Goal: Use online tool/utility: Utilize a website feature to perform a specific function

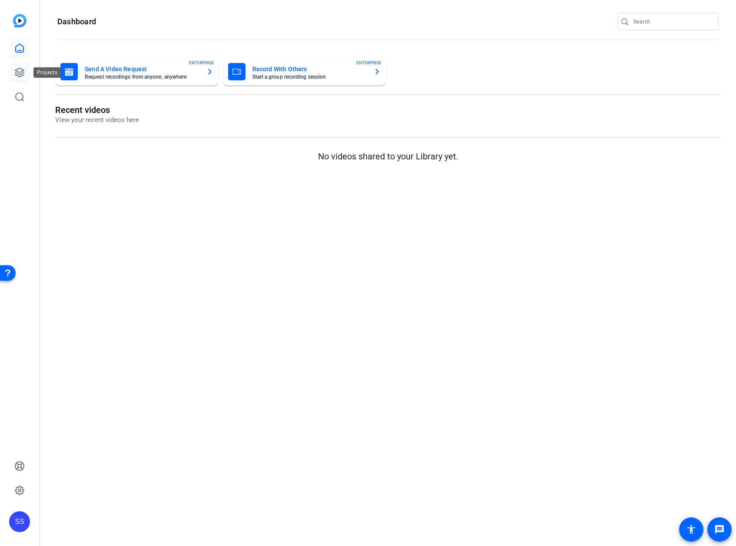
click at [20, 70] on icon at bounding box center [19, 72] width 10 height 10
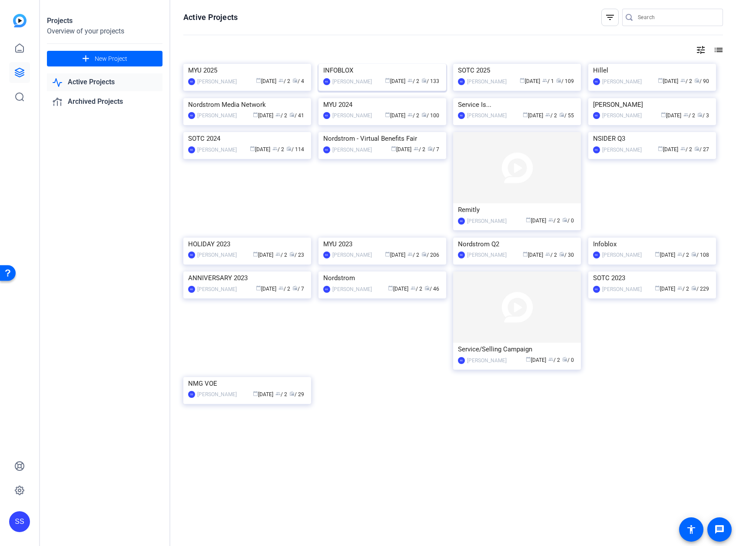
click at [347, 64] on img at bounding box center [383, 64] width 128 height 0
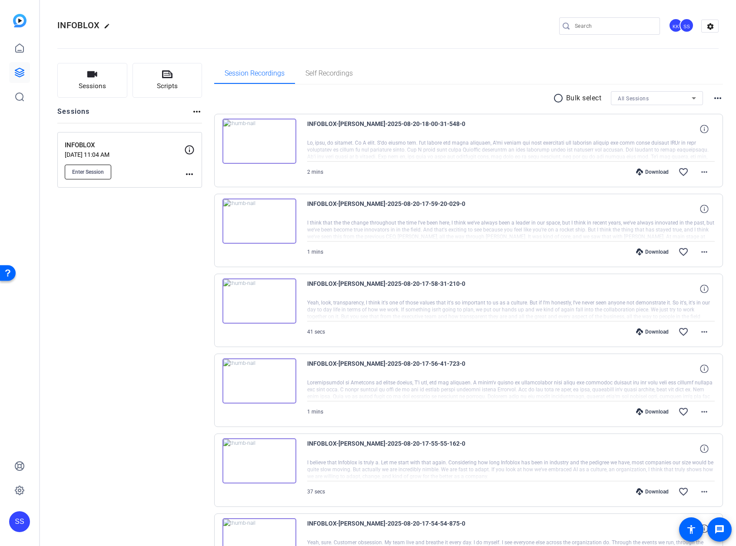
click at [102, 169] on span "Enter Session" at bounding box center [88, 172] width 32 height 7
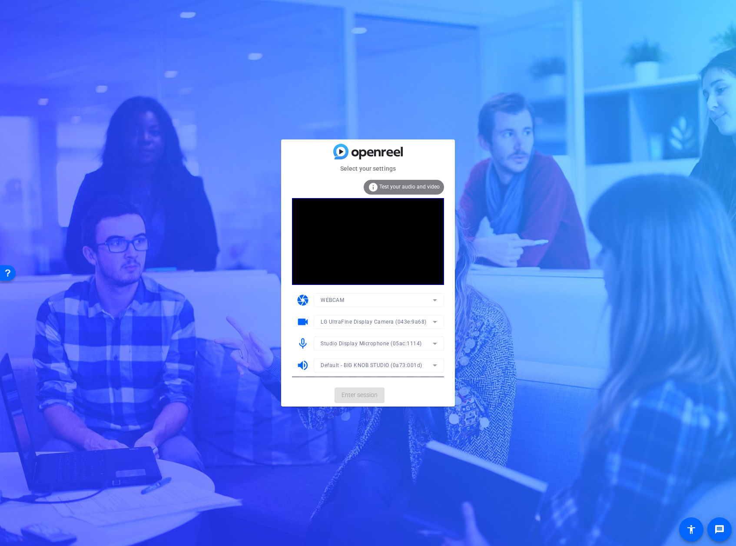
click at [377, 343] on mat-form-field "Studio Display Microphone (05ac:1114)" at bounding box center [379, 344] width 130 height 14
click at [377, 343] on span "Studio Display Microphone (05ac:1114)" at bounding box center [371, 344] width 101 height 6
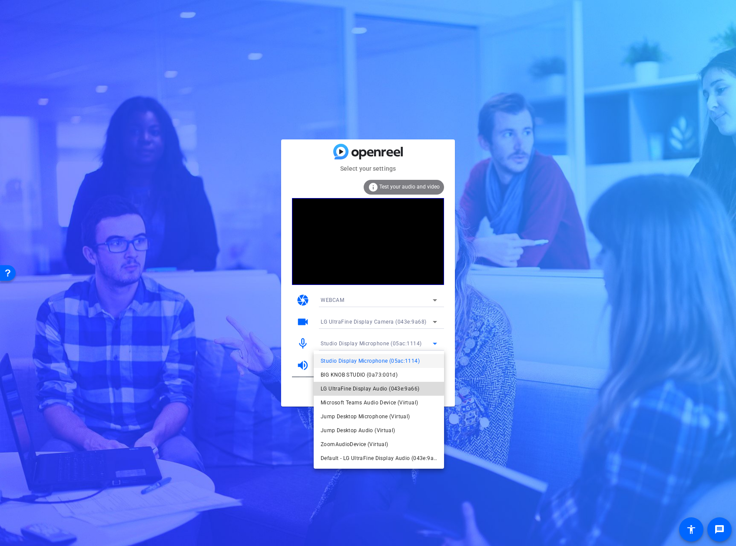
click at [372, 387] on span "LG UltraFine Display Audio (043e:9a66)" at bounding box center [370, 389] width 99 height 10
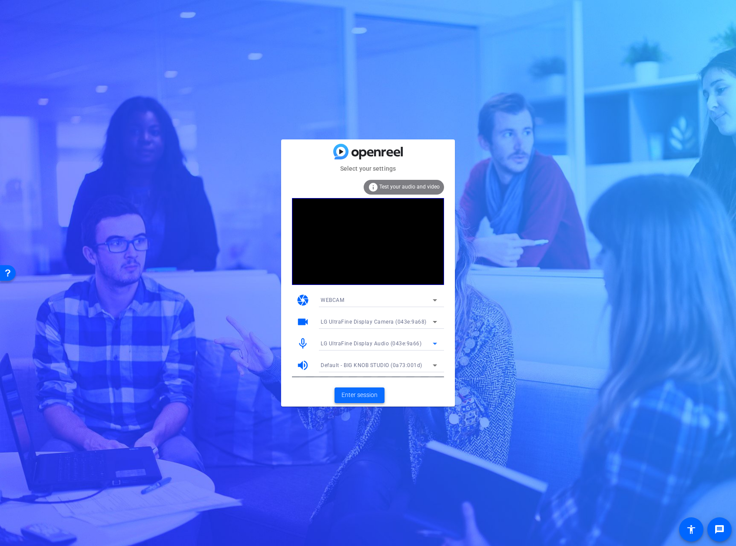
click at [370, 400] on span at bounding box center [360, 395] width 50 height 21
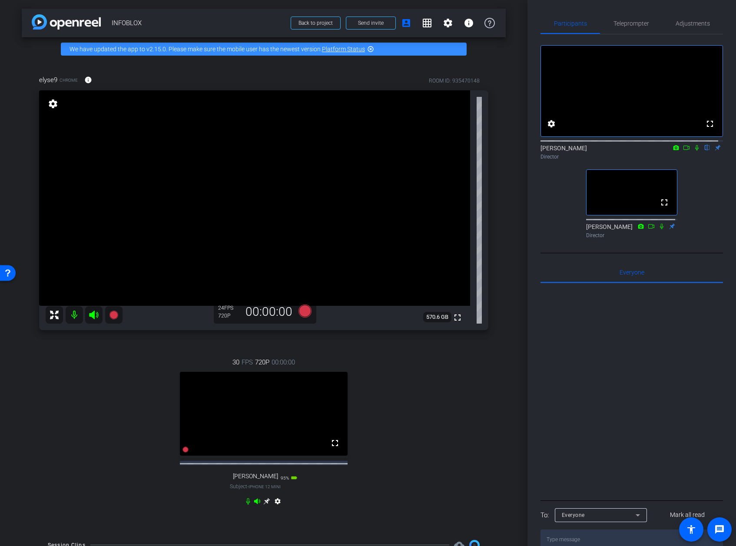
click at [264, 505] on icon at bounding box center [266, 501] width 7 height 7
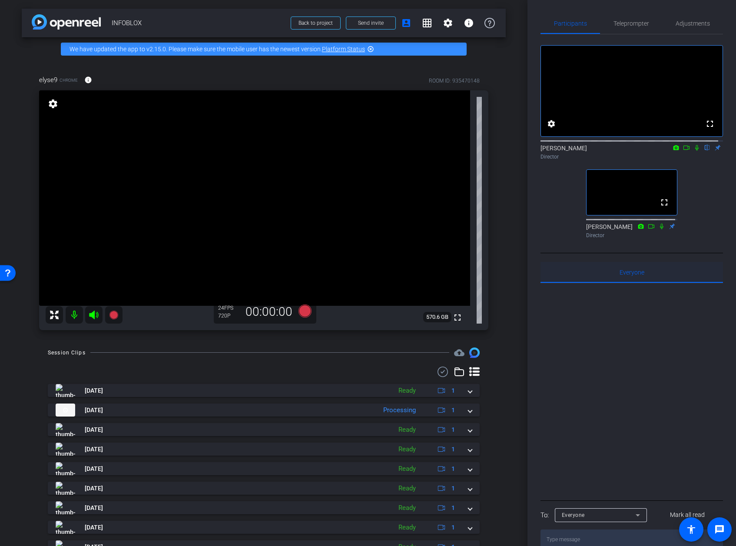
drag, startPoint x: 662, startPoint y: 267, endPoint x: 660, endPoint y: 276, distance: 8.4
click at [660, 276] on div "fullscreen settings [PERSON_NAME] flip Director fullscreen [PERSON_NAME] Direct…" at bounding box center [632, 292] width 183 height 516
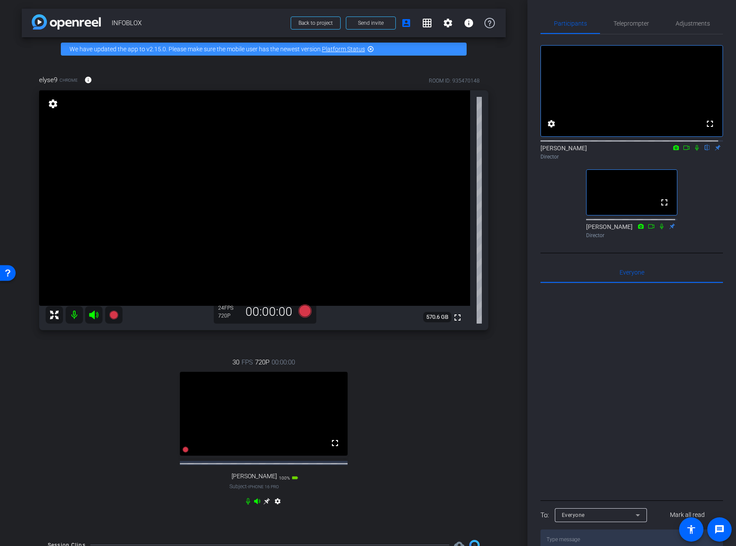
click at [263, 505] on icon at bounding box center [266, 501] width 7 height 7
